Goal: Task Accomplishment & Management: Manage account settings

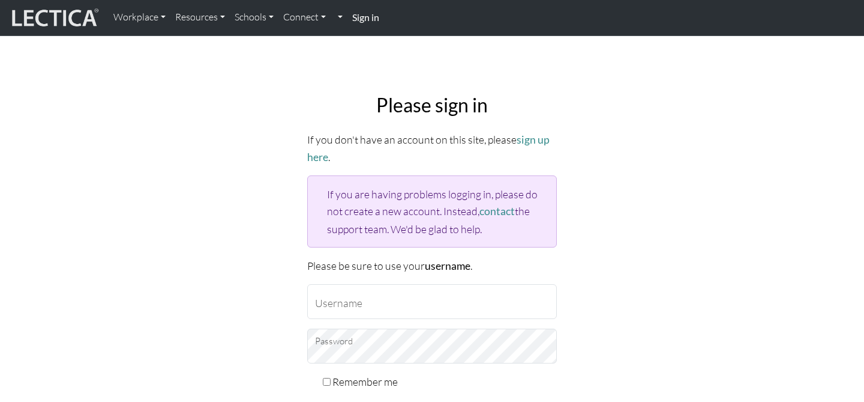
scroll to position [95, 0]
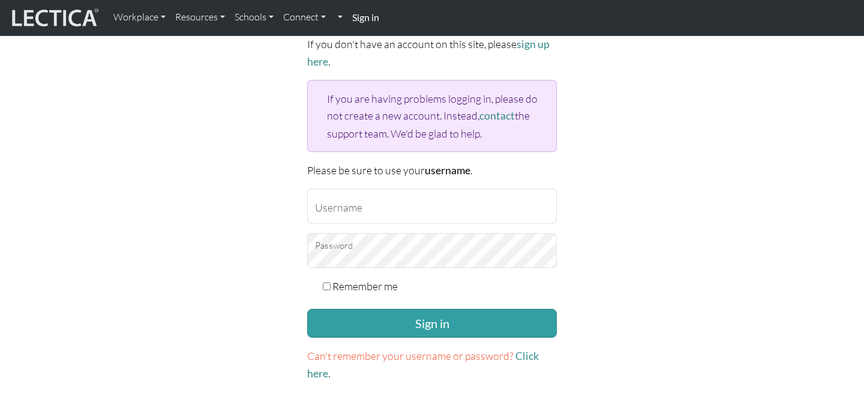
click at [526, 212] on input "Username" at bounding box center [432, 205] width 250 height 35
type input "[EMAIL_ADDRESS][DOMAIN_NAME]"
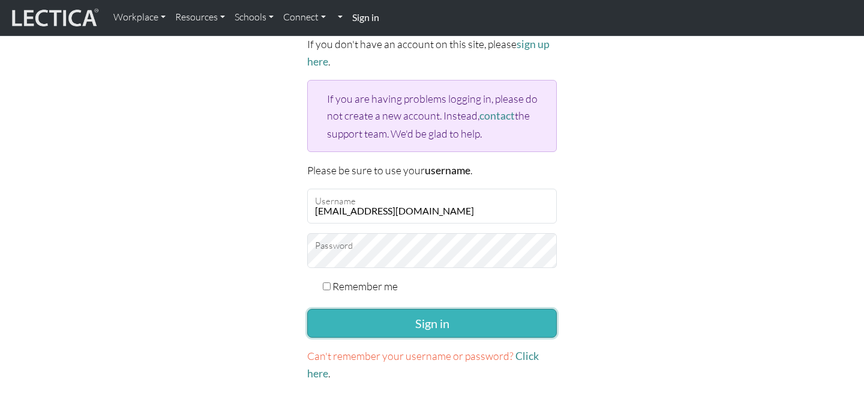
click at [454, 316] on button "Sign in" at bounding box center [432, 323] width 250 height 29
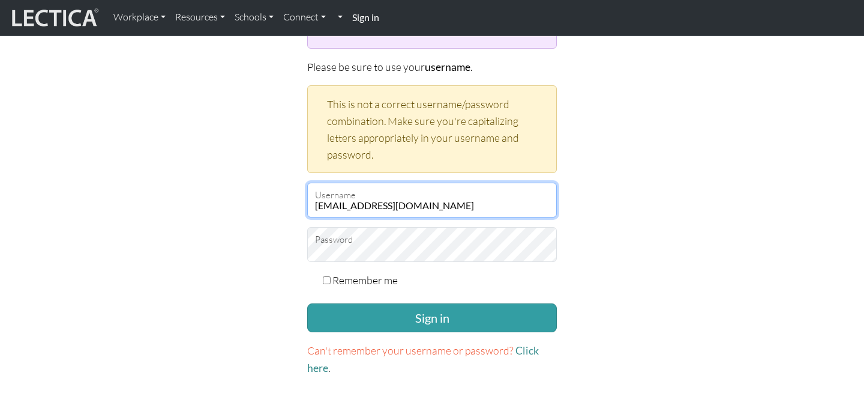
scroll to position [200, 0]
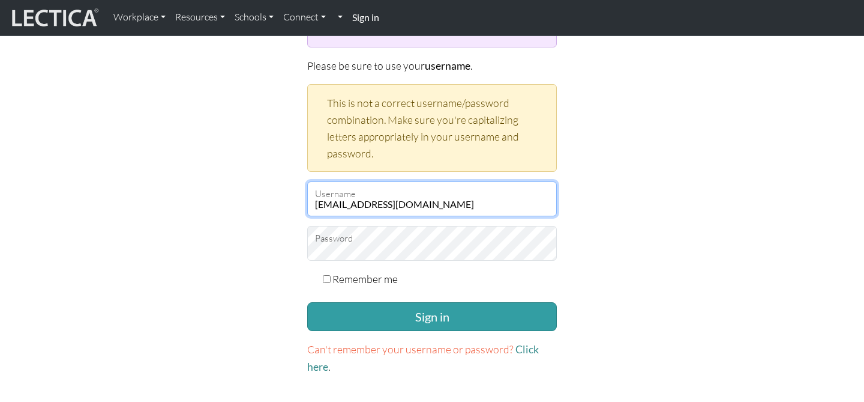
click at [307, 261] on div at bounding box center [307, 261] width 0 height 0
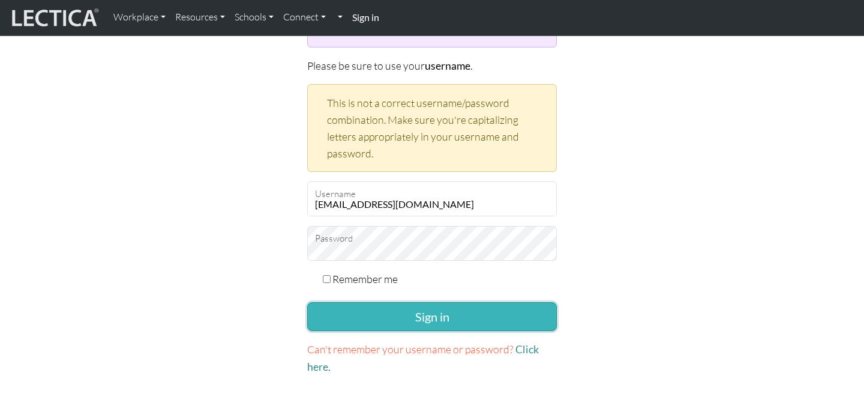
click at [427, 318] on button "Sign in" at bounding box center [432, 316] width 250 height 29
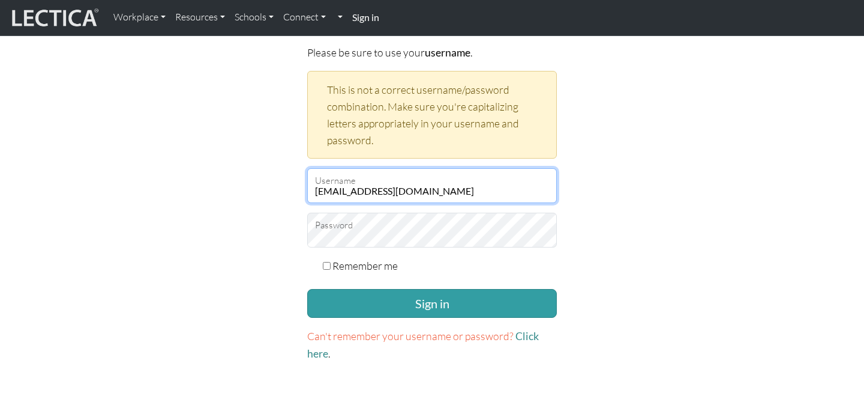
scroll to position [214, 0]
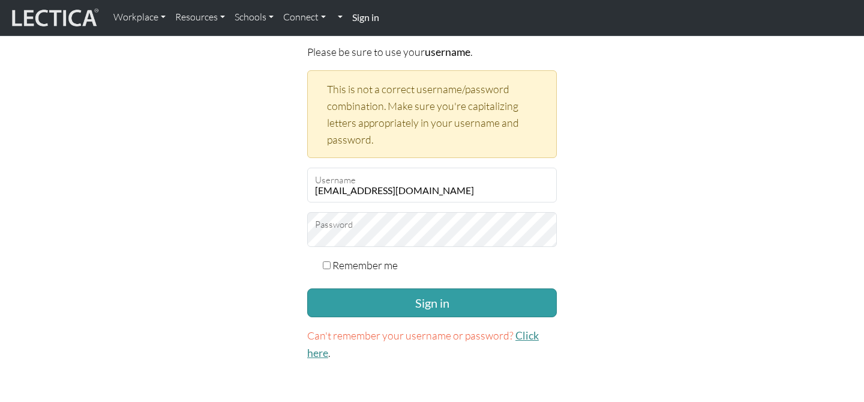
click at [523, 336] on link "Click here" at bounding box center [423, 344] width 232 height 30
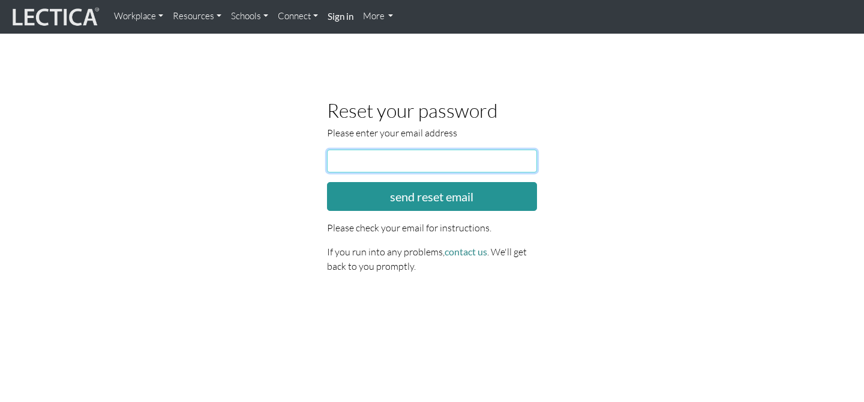
click at [386, 162] on input "email" at bounding box center [432, 160] width 210 height 23
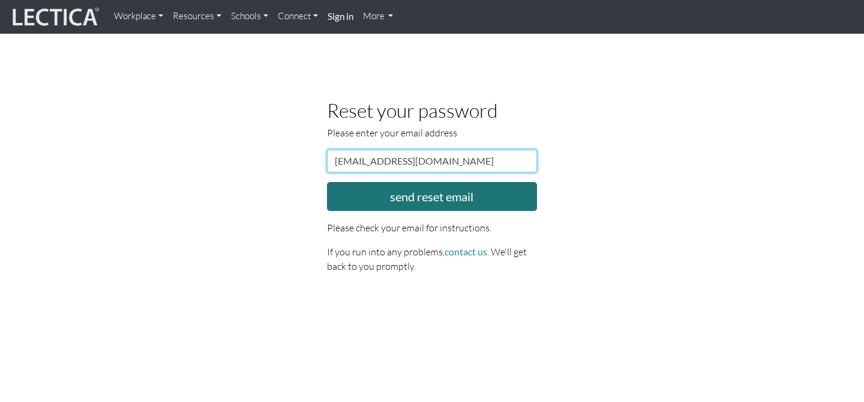
type input "[EMAIL_ADDRESS][DOMAIN_NAME]"
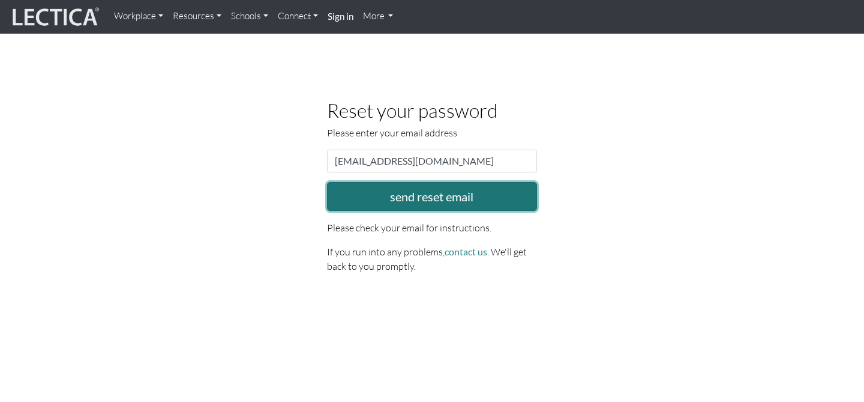
click at [389, 206] on button "send reset email" at bounding box center [432, 196] width 210 height 29
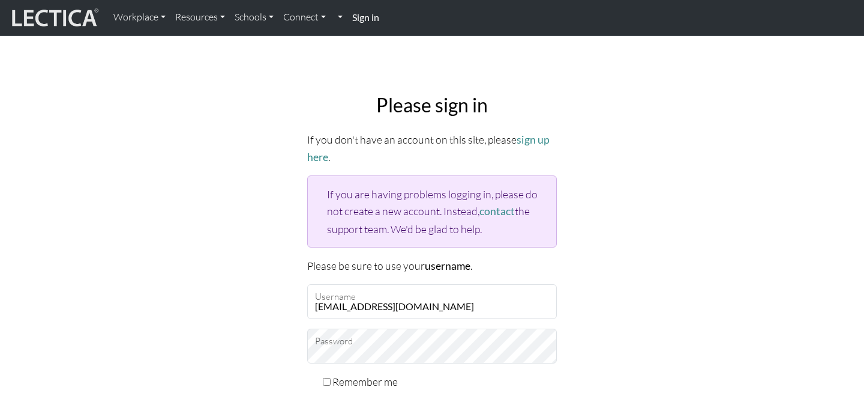
scroll to position [95, 0]
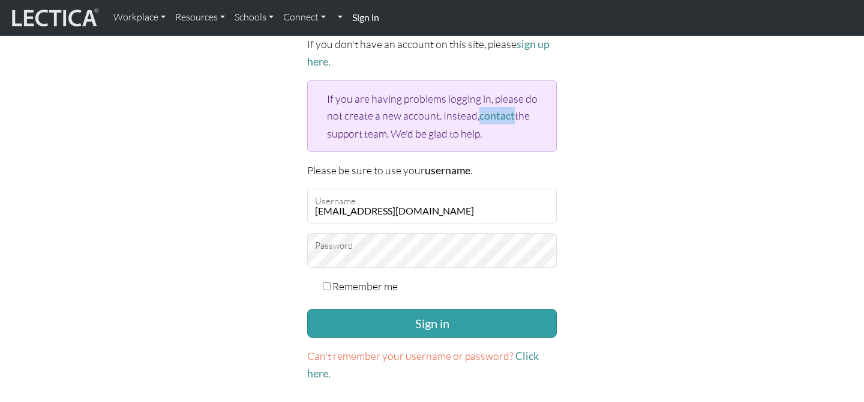
click at [307, 268] on div at bounding box center [307, 268] width 0 height 0
click at [474, 355] on span "Can't remember your username or password?" at bounding box center [410, 355] width 206 height 13
click at [536, 360] on p "Can't remember your username or password? Click here ." at bounding box center [432, 364] width 250 height 35
click at [528, 351] on link "Click here" at bounding box center [423, 364] width 232 height 30
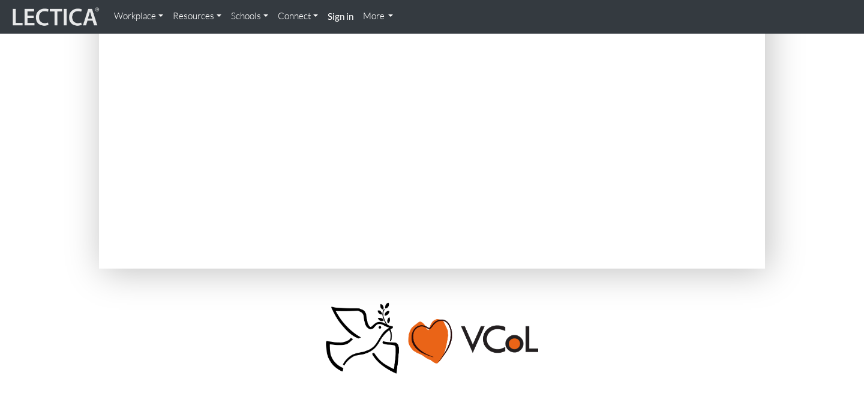
scroll to position [149, 0]
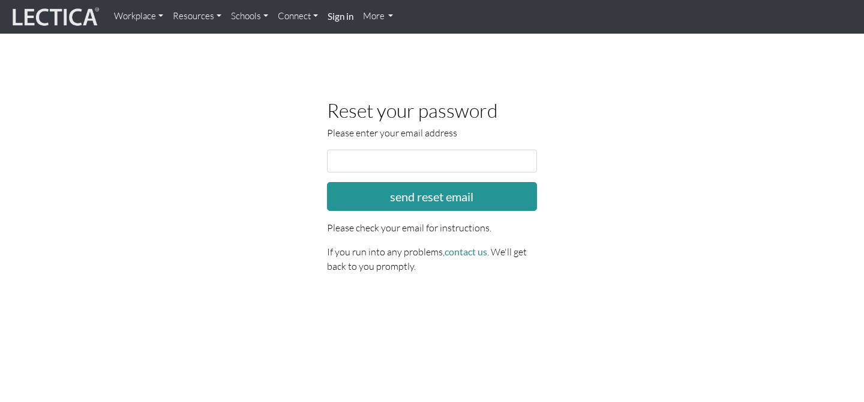
click at [412, 160] on input "email" at bounding box center [432, 160] width 210 height 23
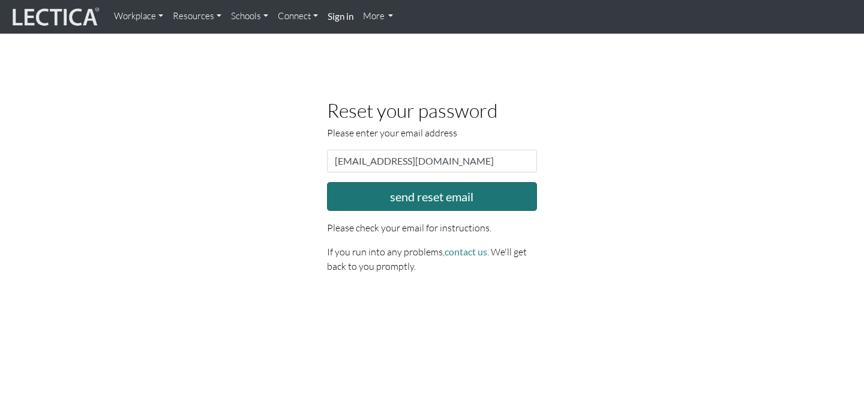
type input "mbarrios2022@gmail.com"
click at [454, 195] on button "send reset email" at bounding box center [432, 196] width 210 height 29
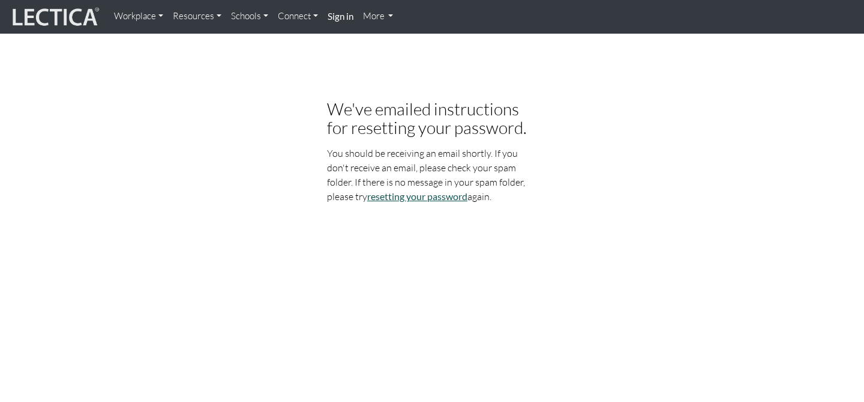
click at [426, 195] on link "resetting your password" at bounding box center [417, 195] width 100 height 11
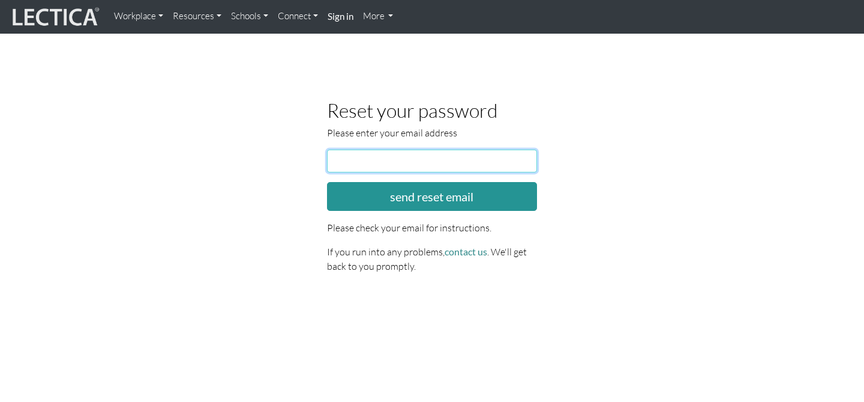
click at [403, 158] on input "email" at bounding box center [432, 160] width 210 height 23
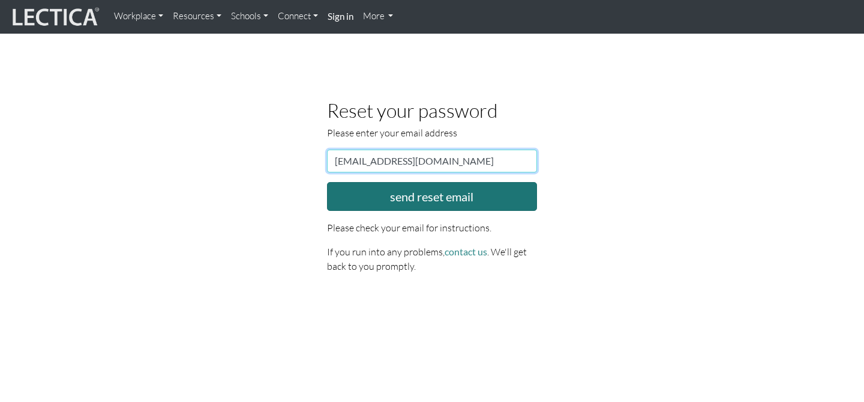
type input "[EMAIL_ADDRESS][DOMAIN_NAME]"
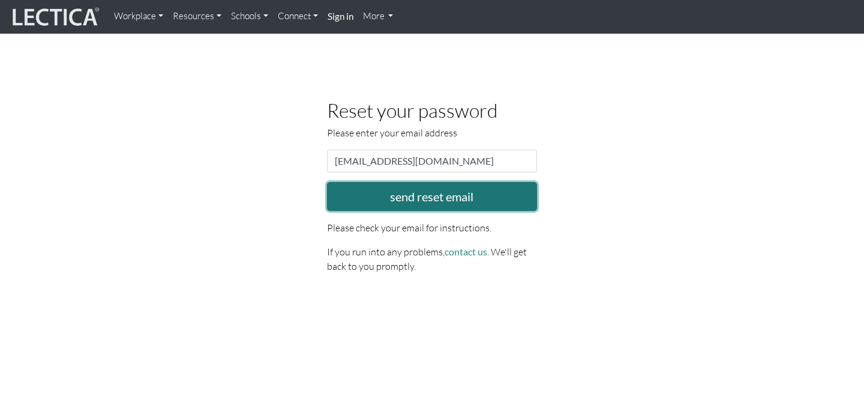
click at [439, 197] on button "send reset email" at bounding box center [432, 196] width 210 height 29
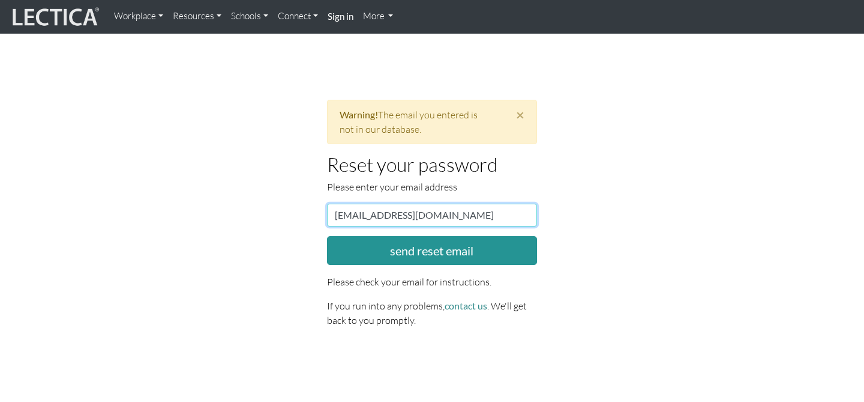
drag, startPoint x: 465, startPoint y: 215, endPoint x: 268, endPoint y: 216, distance: 197.5
click at [268, 216] on div "× Warning! The email you entered is not in our database. Reset your password Pl…" at bounding box center [432, 218] width 684 height 237
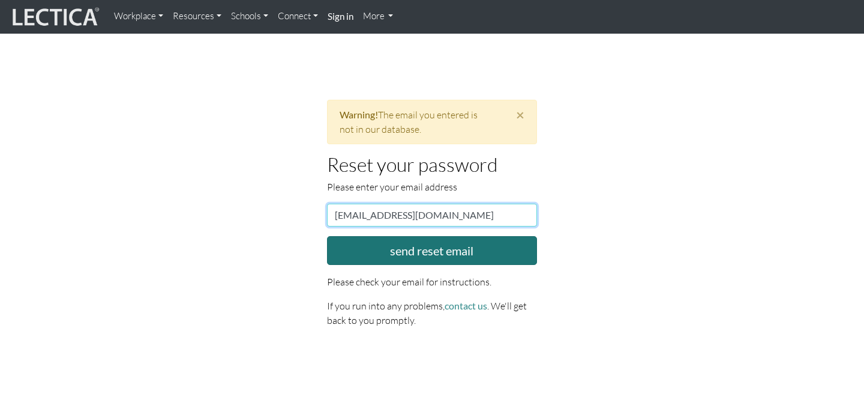
type input "[EMAIL_ADDRESS][DOMAIN_NAME]"
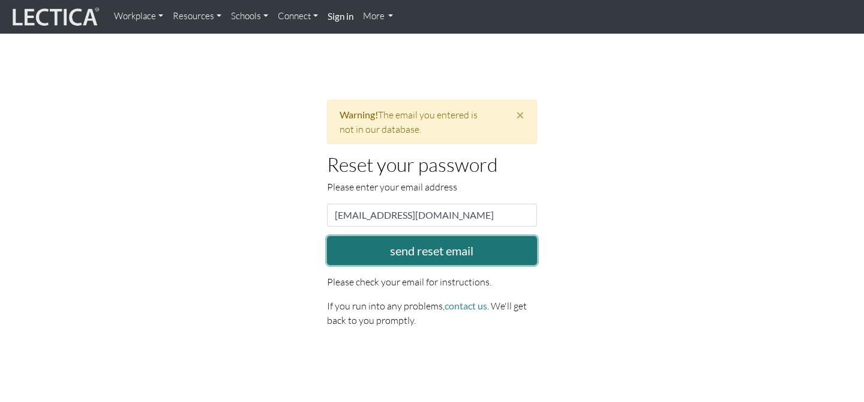
click at [433, 250] on button "send reset email" at bounding box center [432, 250] width 210 height 29
